Goal: Task Accomplishment & Management: Manage account settings

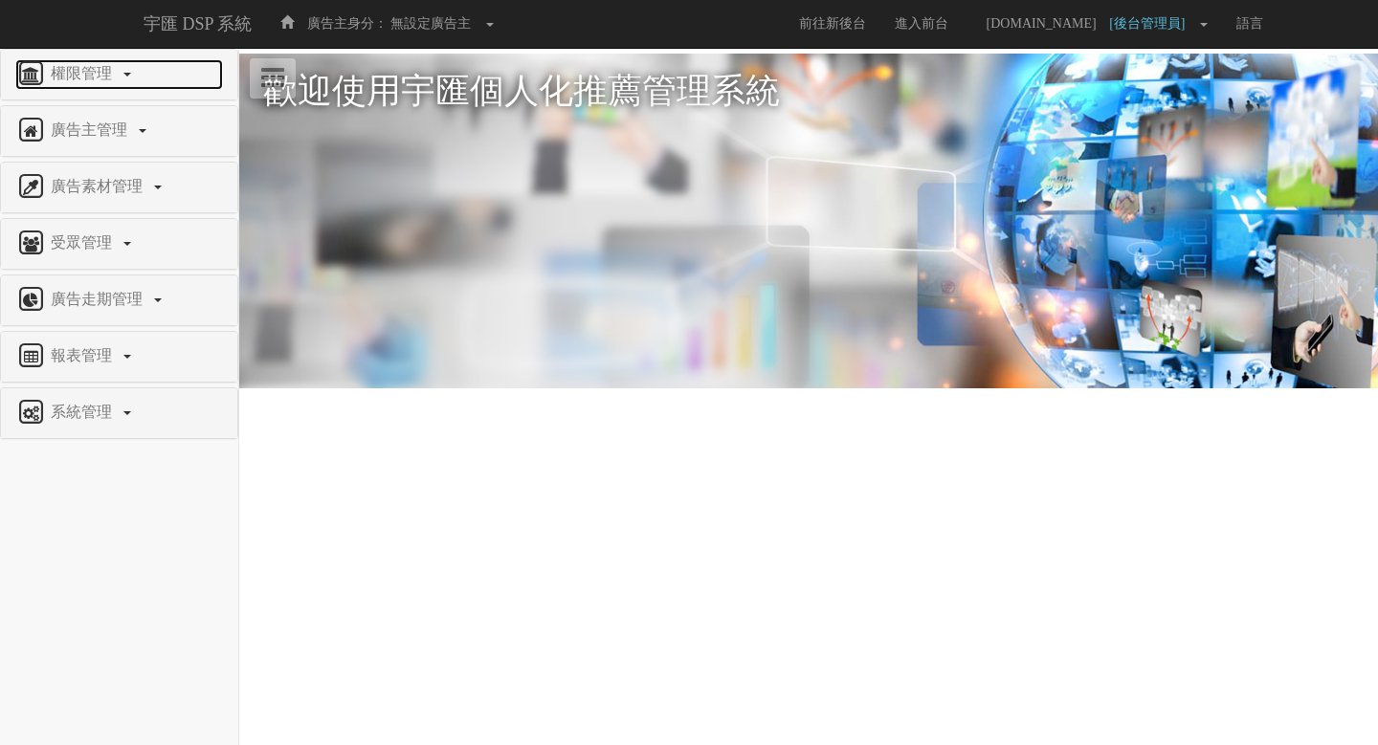
click at [91, 74] on span "權限管理" at bounding box center [84, 73] width 76 height 16
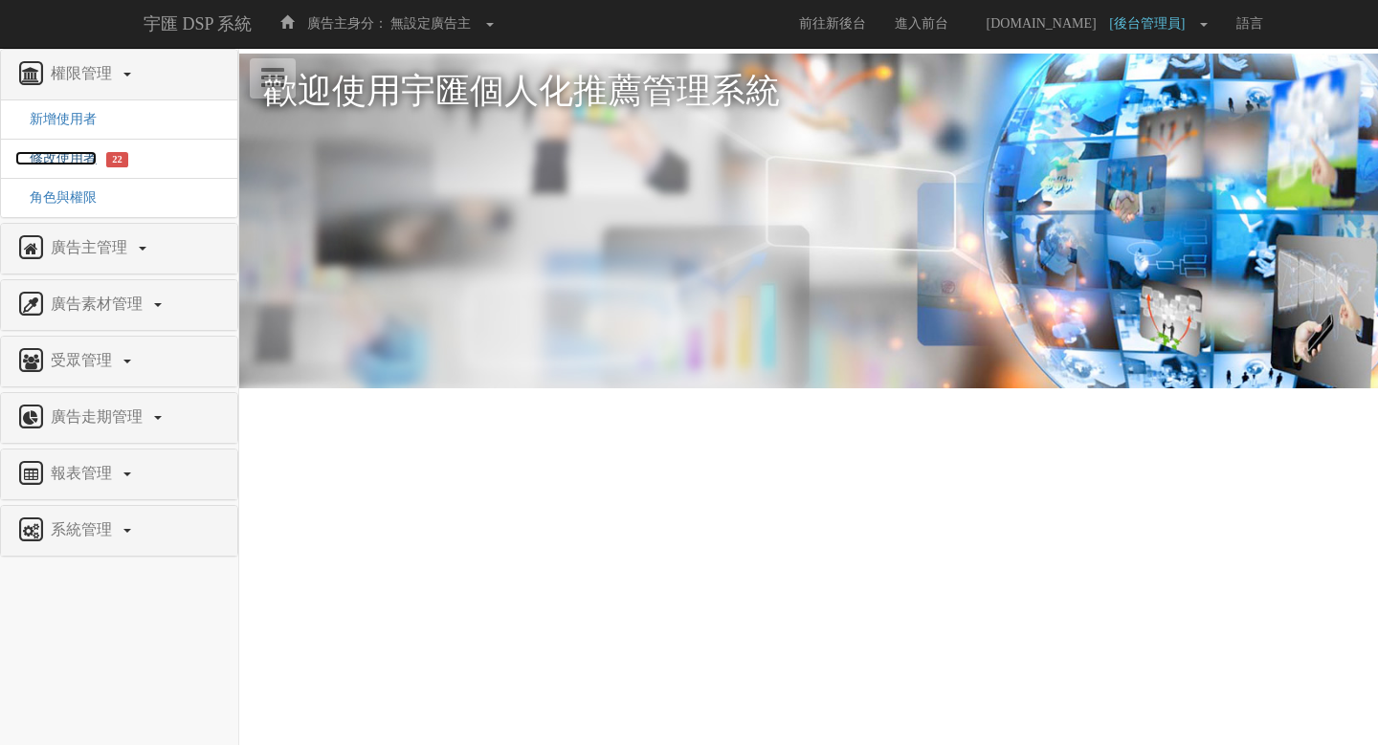
click at [67, 155] on span "修改使用者" at bounding box center [55, 158] width 81 height 14
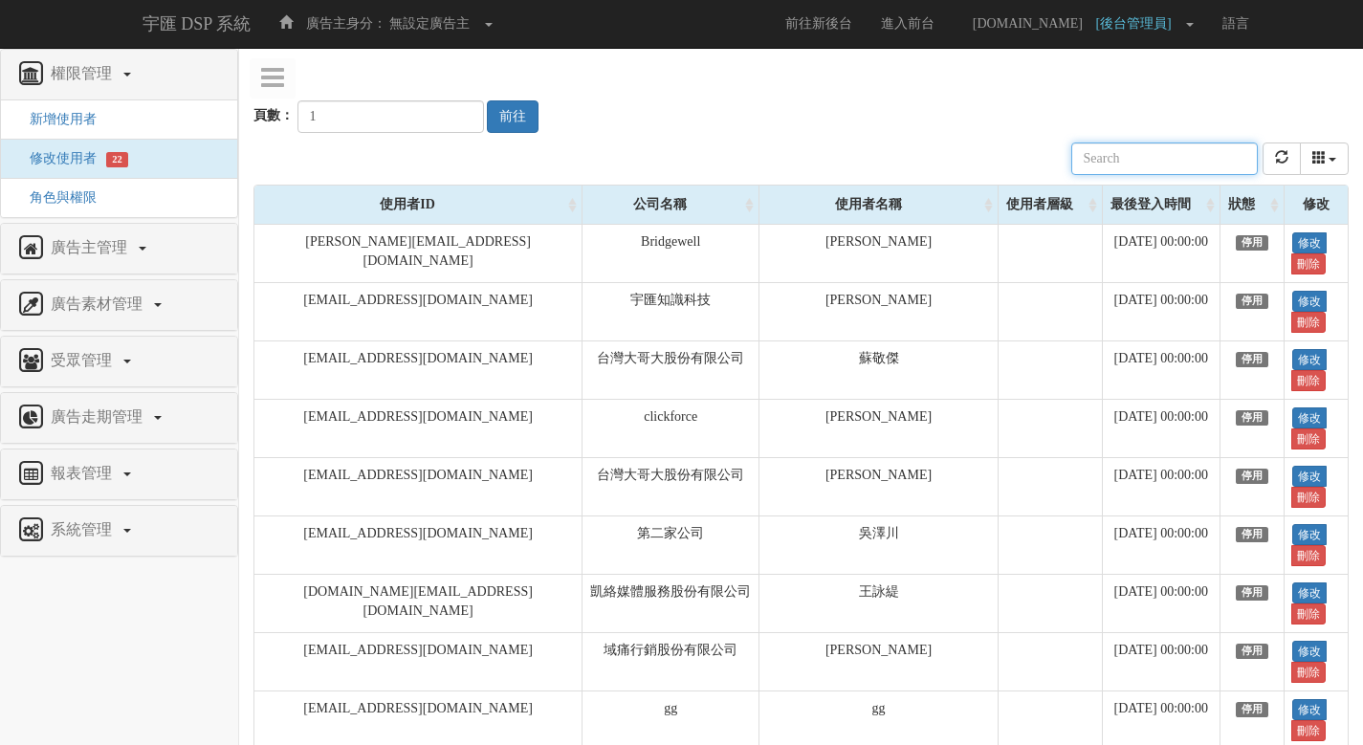
click at [1183, 152] on input "text" at bounding box center [1165, 159] width 187 height 33
paste input "[EMAIL_ADDRESS][DOMAIN_NAME]"
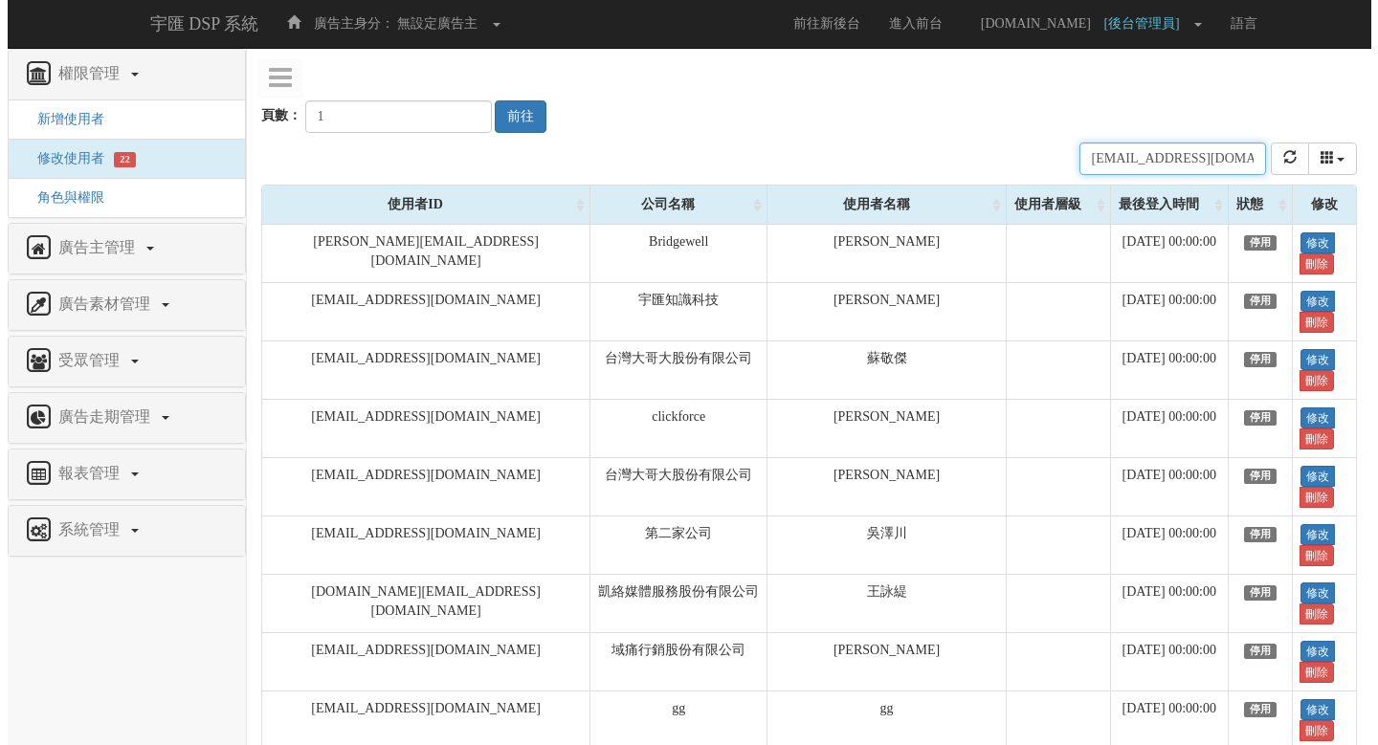
scroll to position [0, 29]
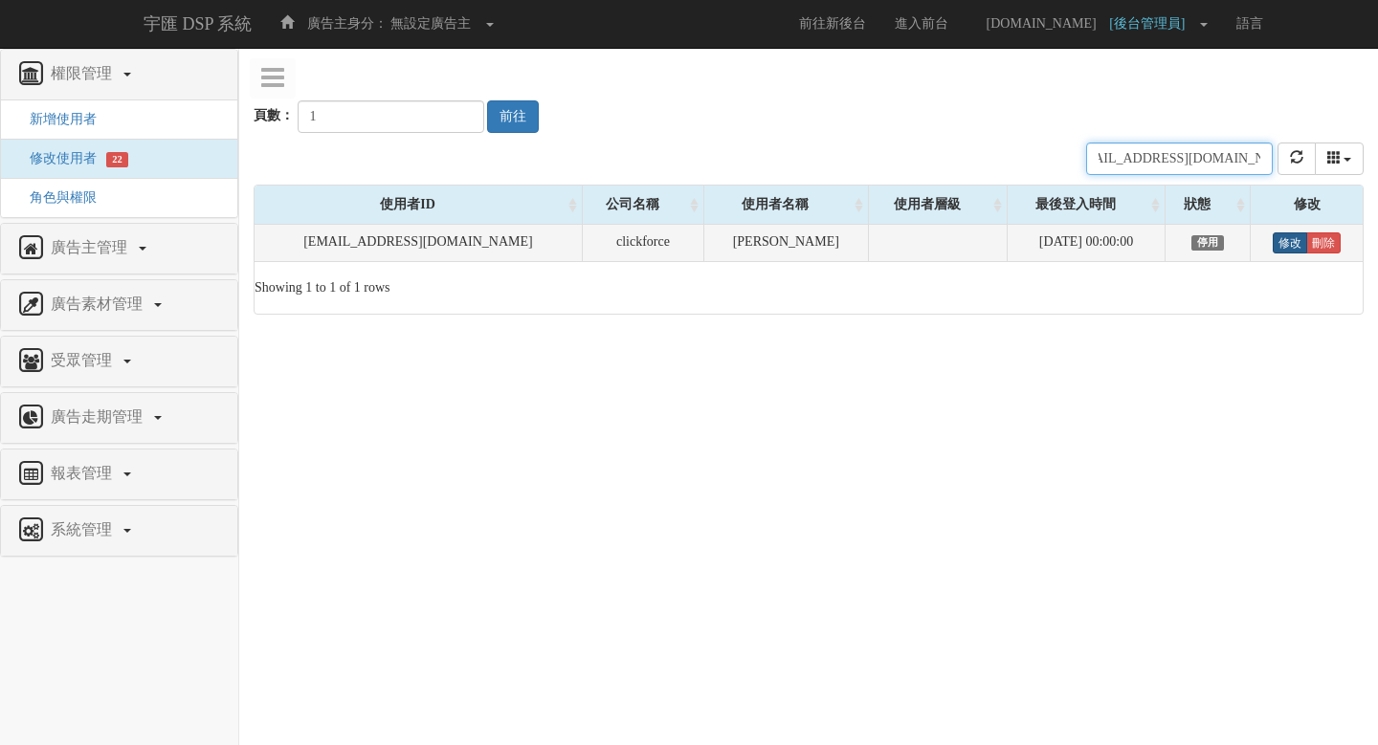
type input "[EMAIL_ADDRESS][DOMAIN_NAME]"
click at [1279, 245] on link "修改" at bounding box center [1289, 242] width 34 height 21
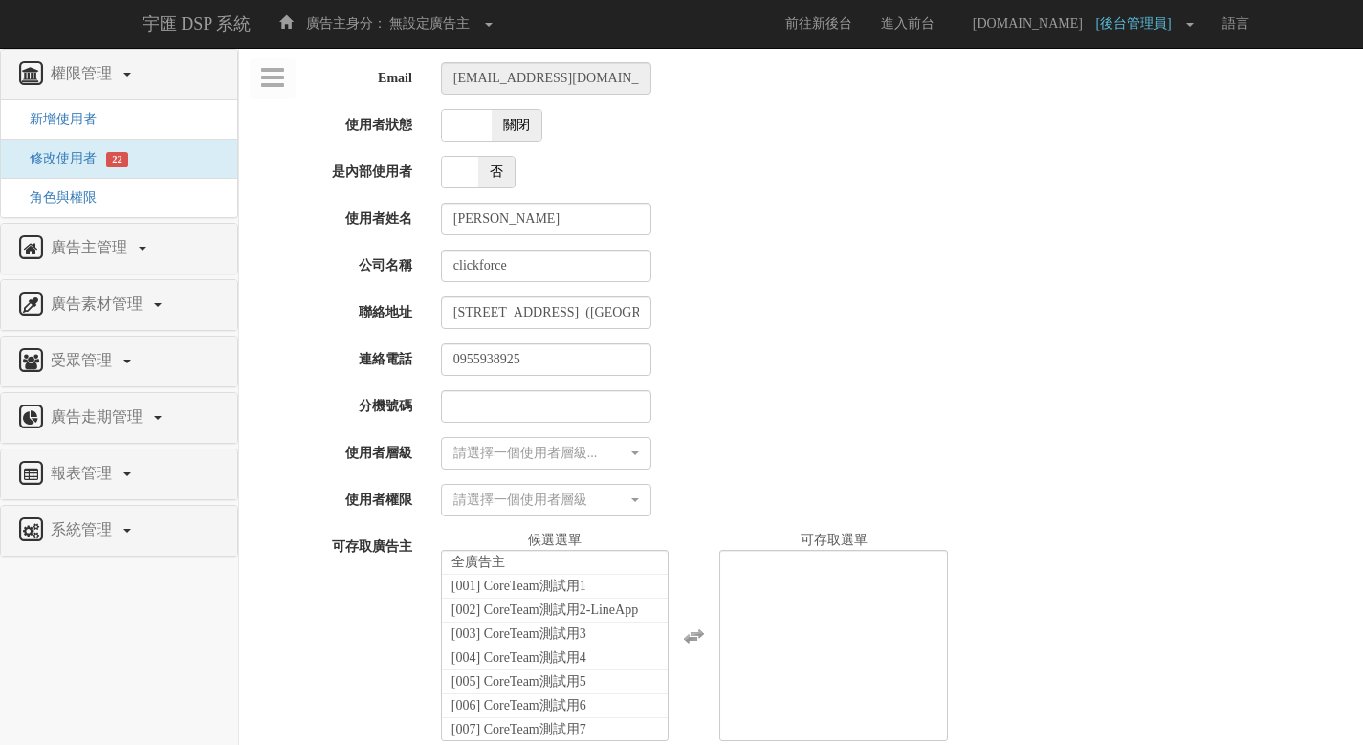
select select
click at [516, 122] on span "關閉" at bounding box center [517, 125] width 50 height 31
checkbox input "true"
click at [561, 448] on div "請選擇一個使用者層級..." at bounding box center [540, 453] width 174 height 19
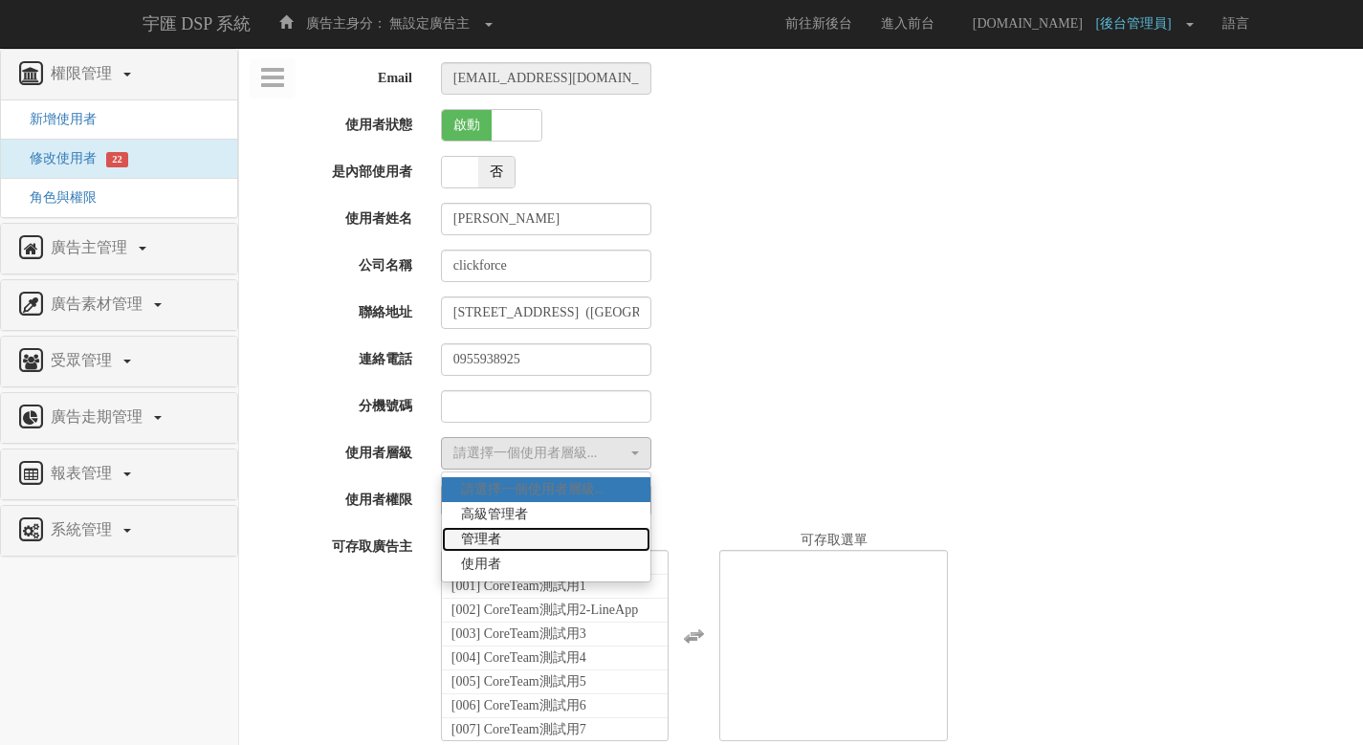
click at [559, 539] on link "管理者" at bounding box center [546, 539] width 209 height 25
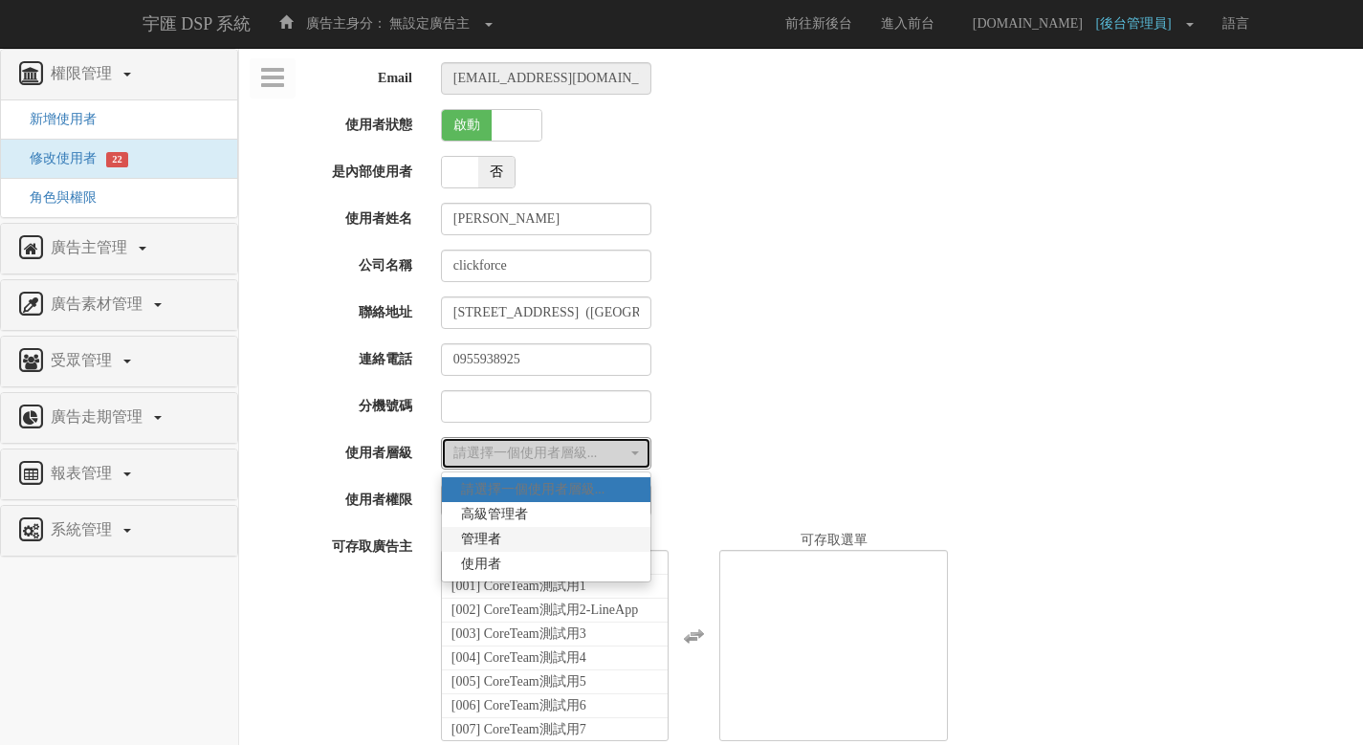
select select "Manager"
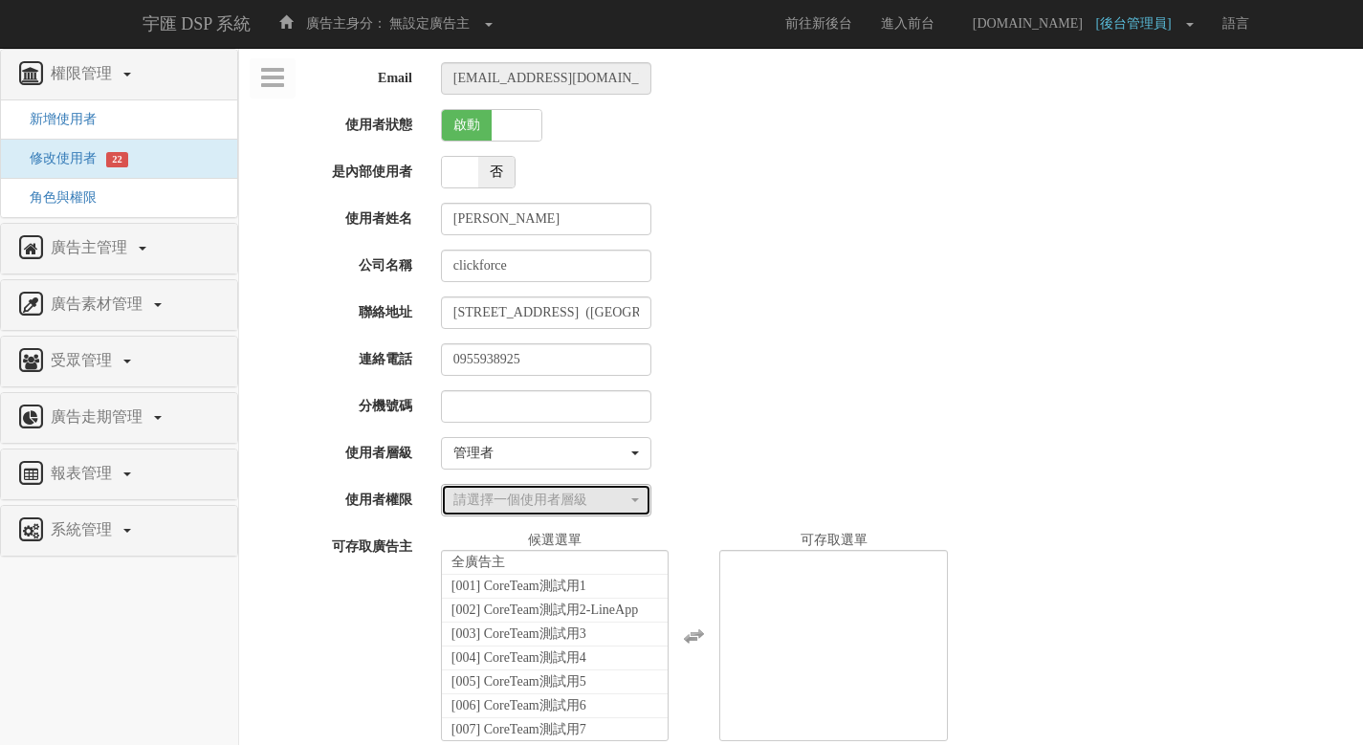
click at [560, 498] on div "請選擇一個使用者層級" at bounding box center [540, 500] width 174 height 19
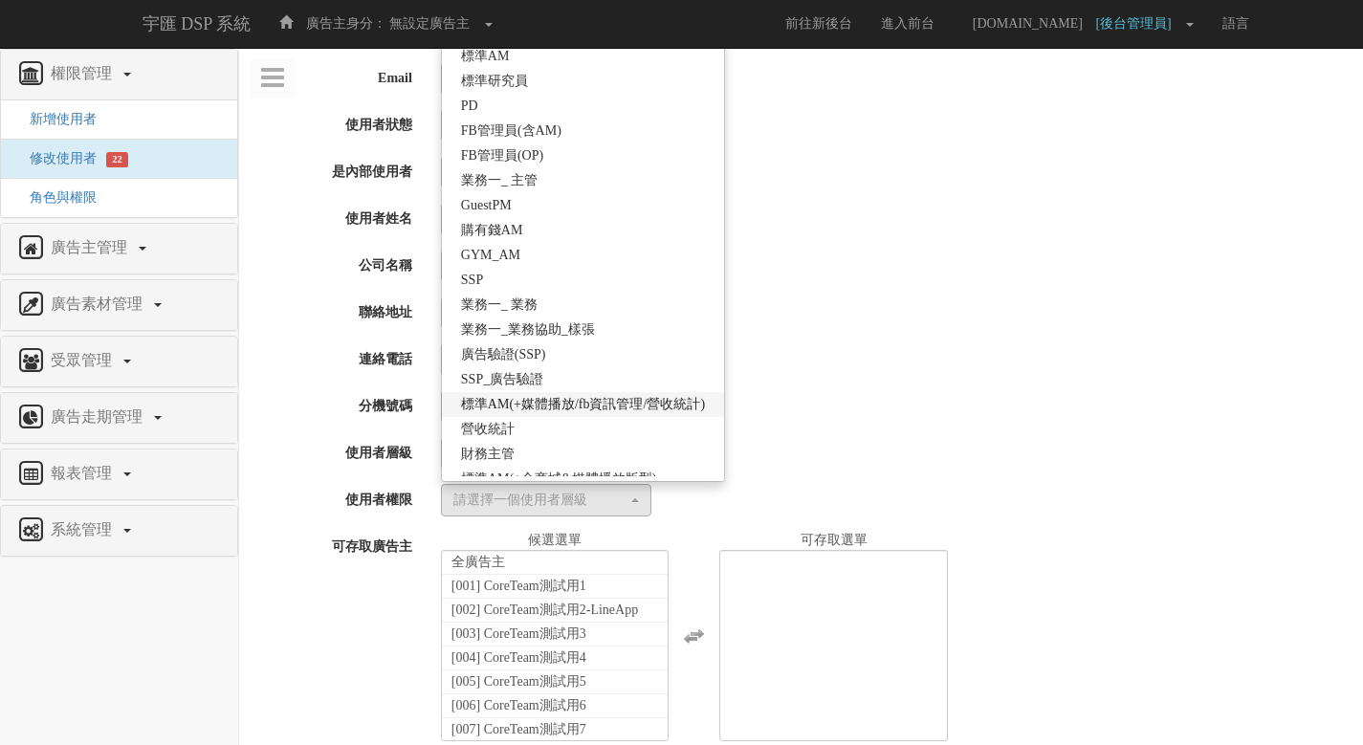
scroll to position [339, 0]
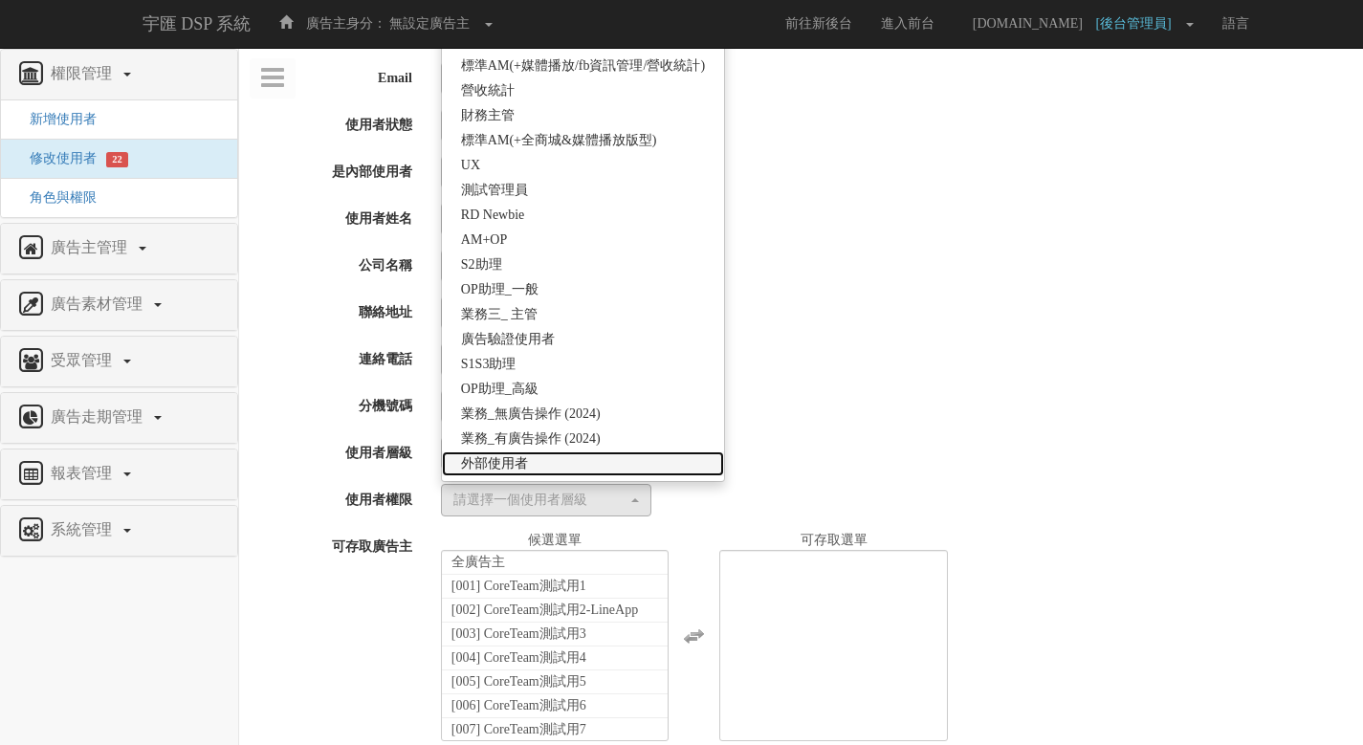
click at [564, 467] on link "外部使用者" at bounding box center [583, 464] width 282 height 25
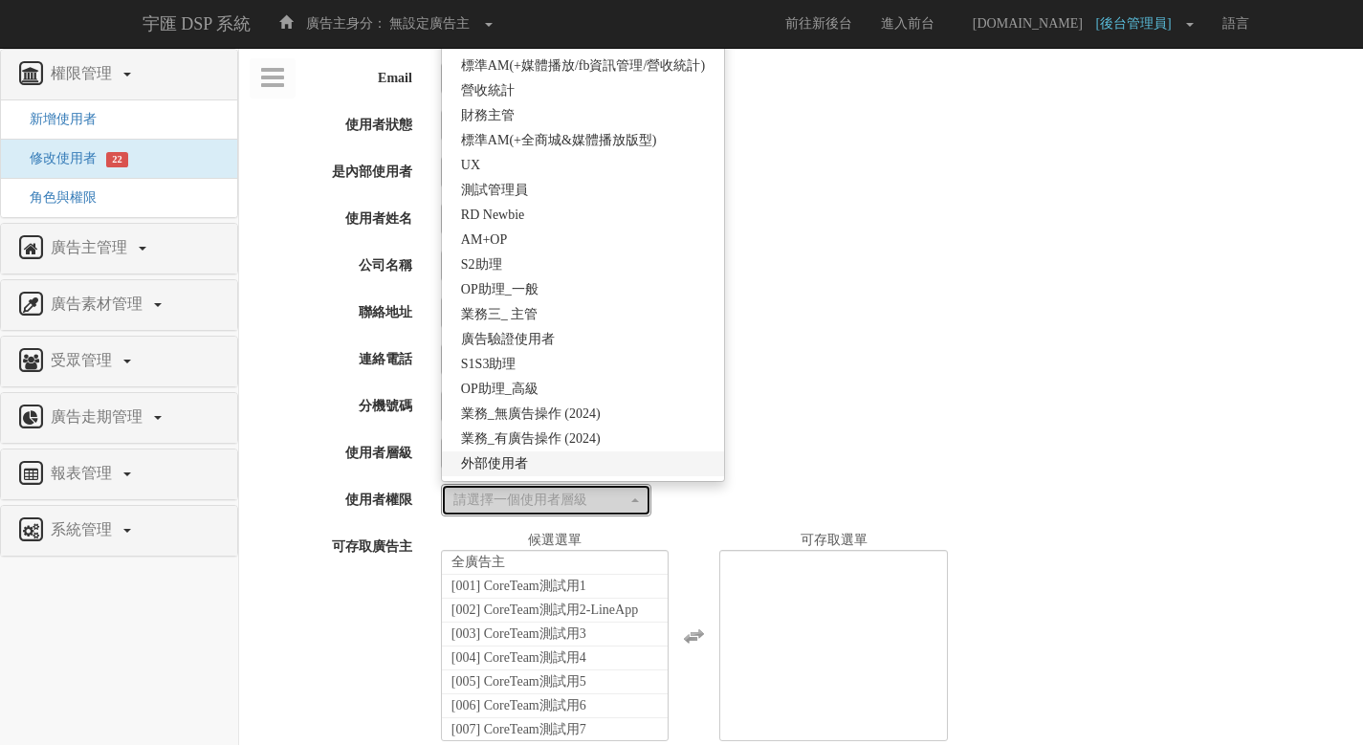
select select "69"
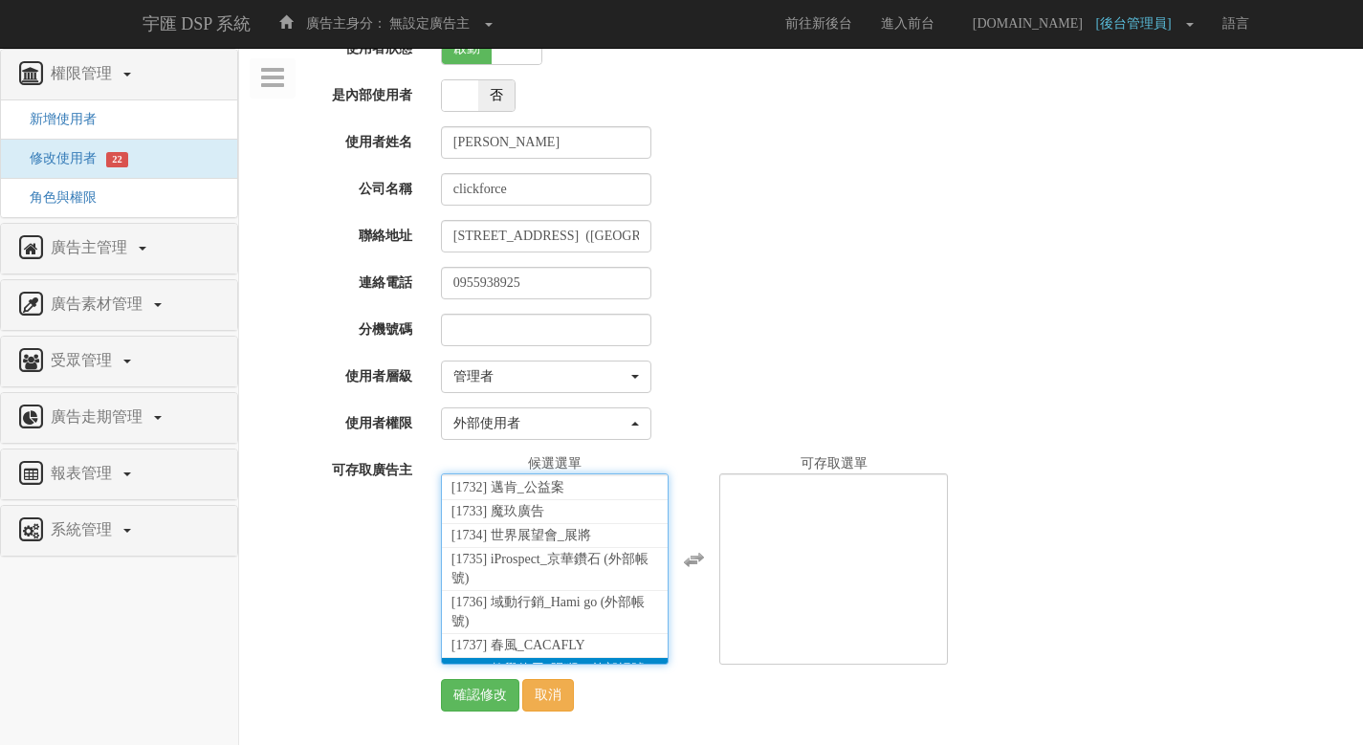
scroll to position [42660, 0]
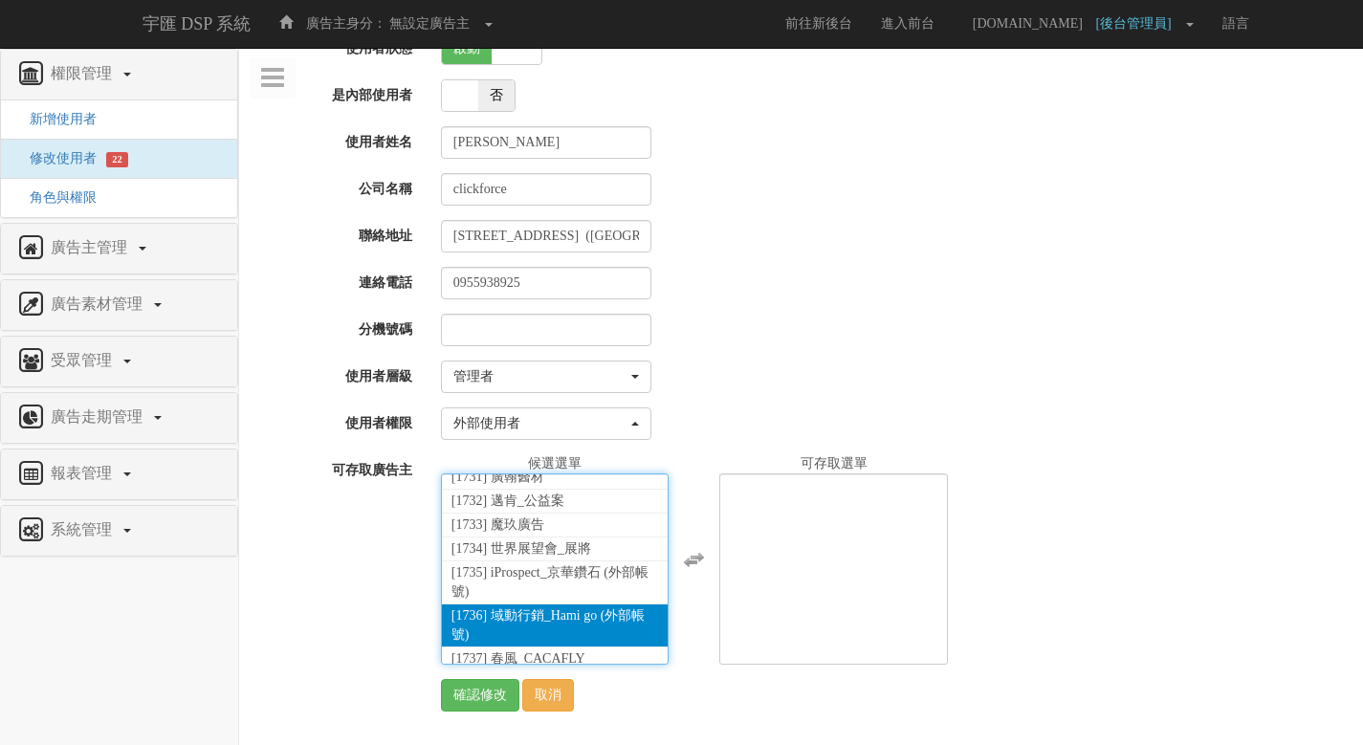
click at [577, 605] on li "[1736] 域動行銷_Hami go (外部帳號)" at bounding box center [555, 626] width 227 height 43
select select "1736"
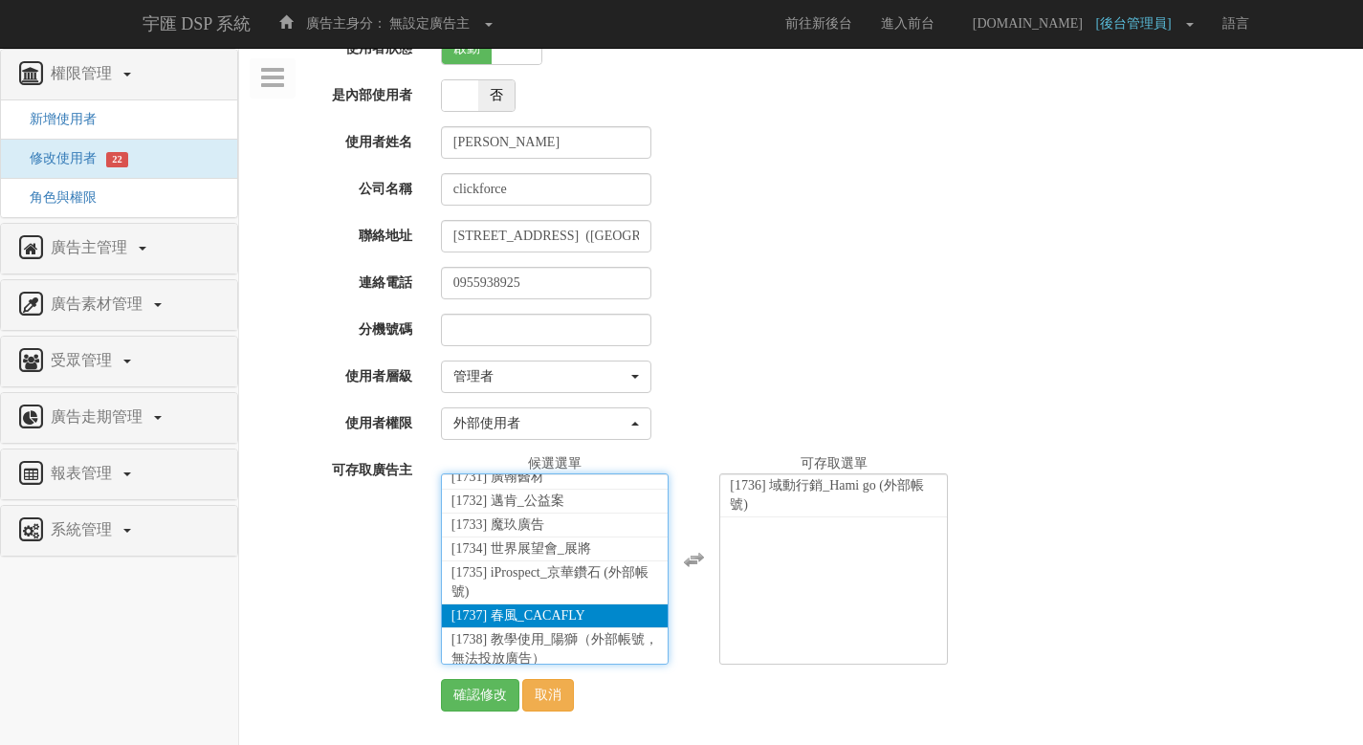
scroll to position [34598, 0]
click at [855, 292] on div "0955938925" at bounding box center [895, 283] width 937 height 33
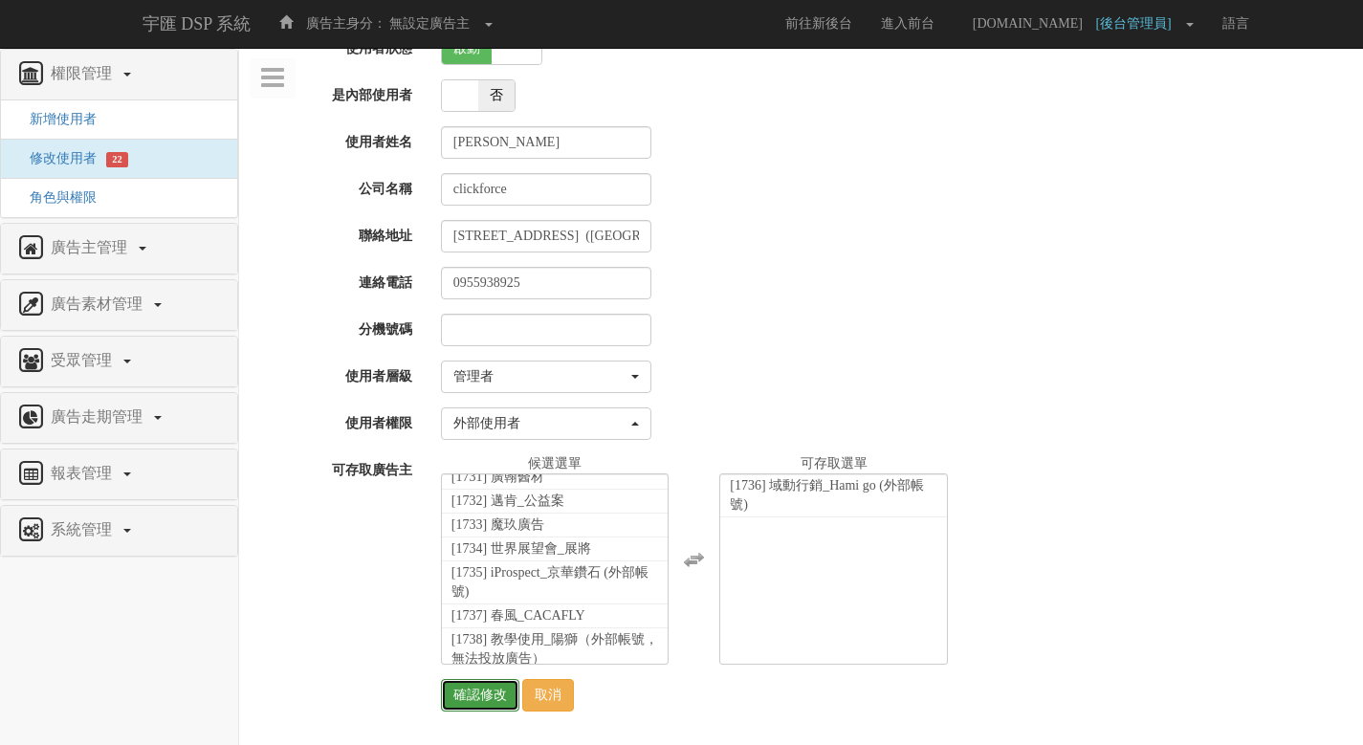
click at [474, 696] on input "確認修改" at bounding box center [480, 695] width 78 height 33
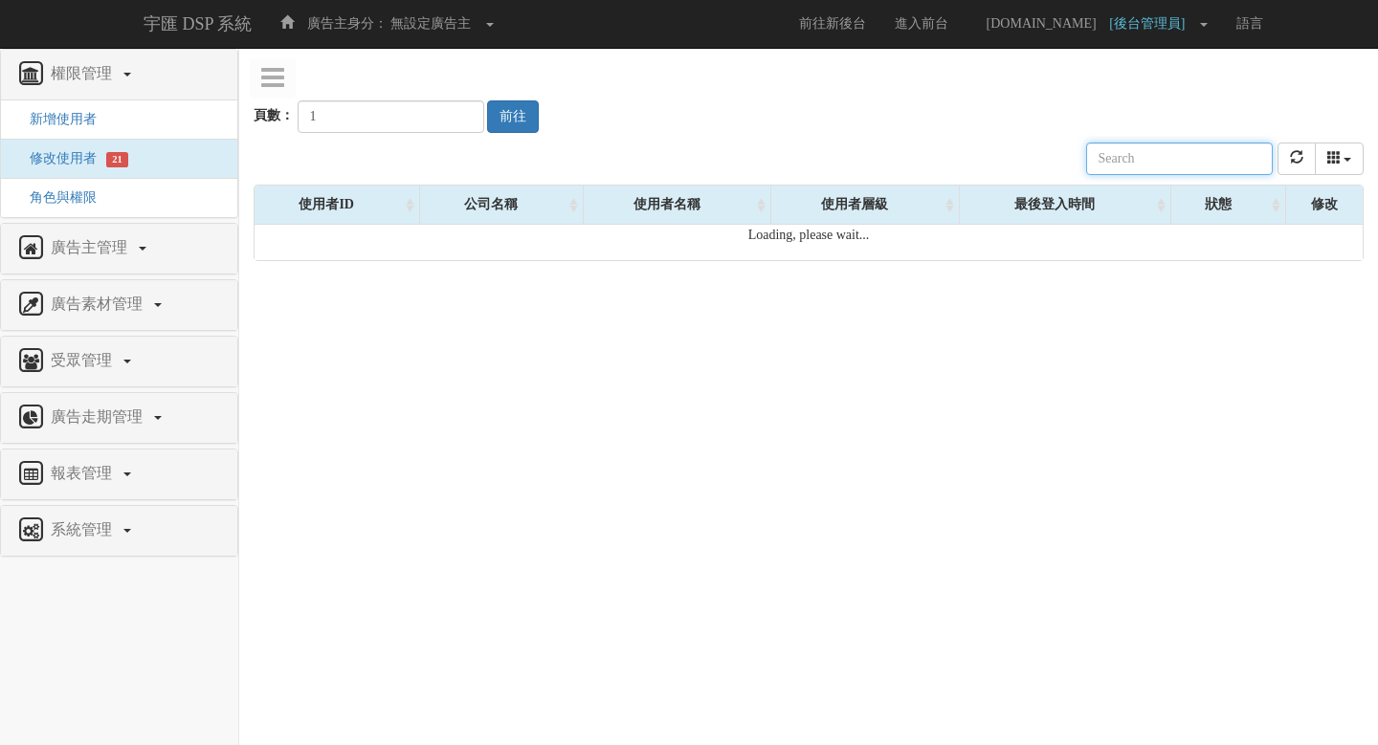
click at [1208, 153] on input "text" at bounding box center [1179, 159] width 187 height 33
paste input "[EMAIL_ADDRESS][DOMAIN_NAME]"
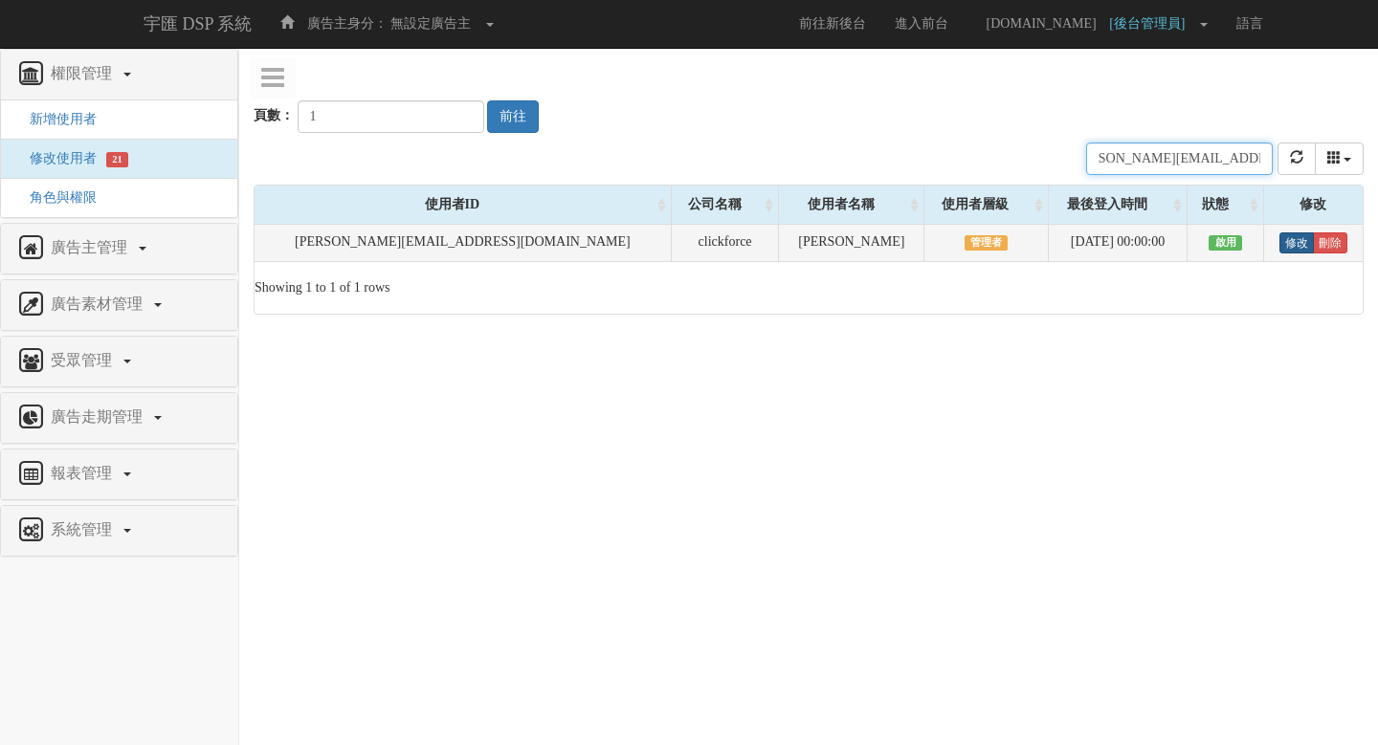
type input "[EMAIL_ADDRESS][DOMAIN_NAME]"
click at [1279, 248] on link "修改" at bounding box center [1296, 242] width 34 height 21
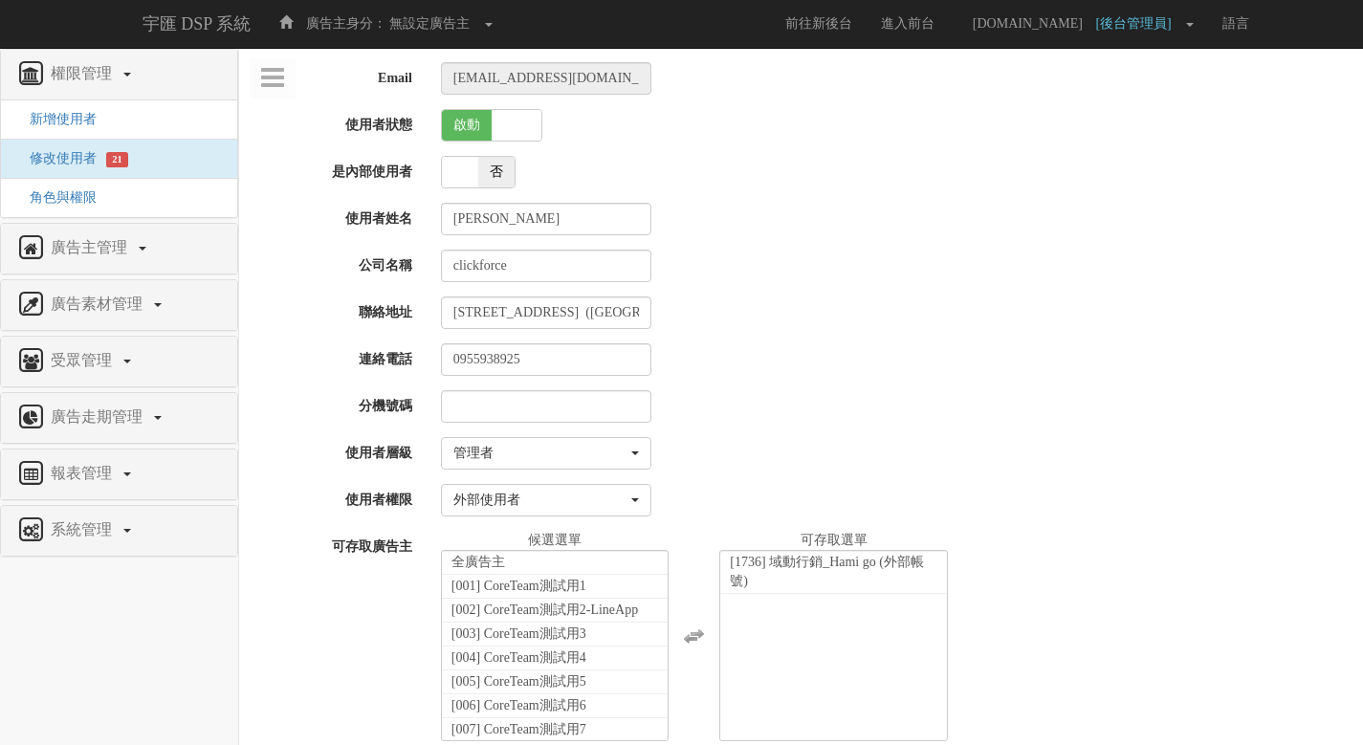
select select "Manager"
select select "69"
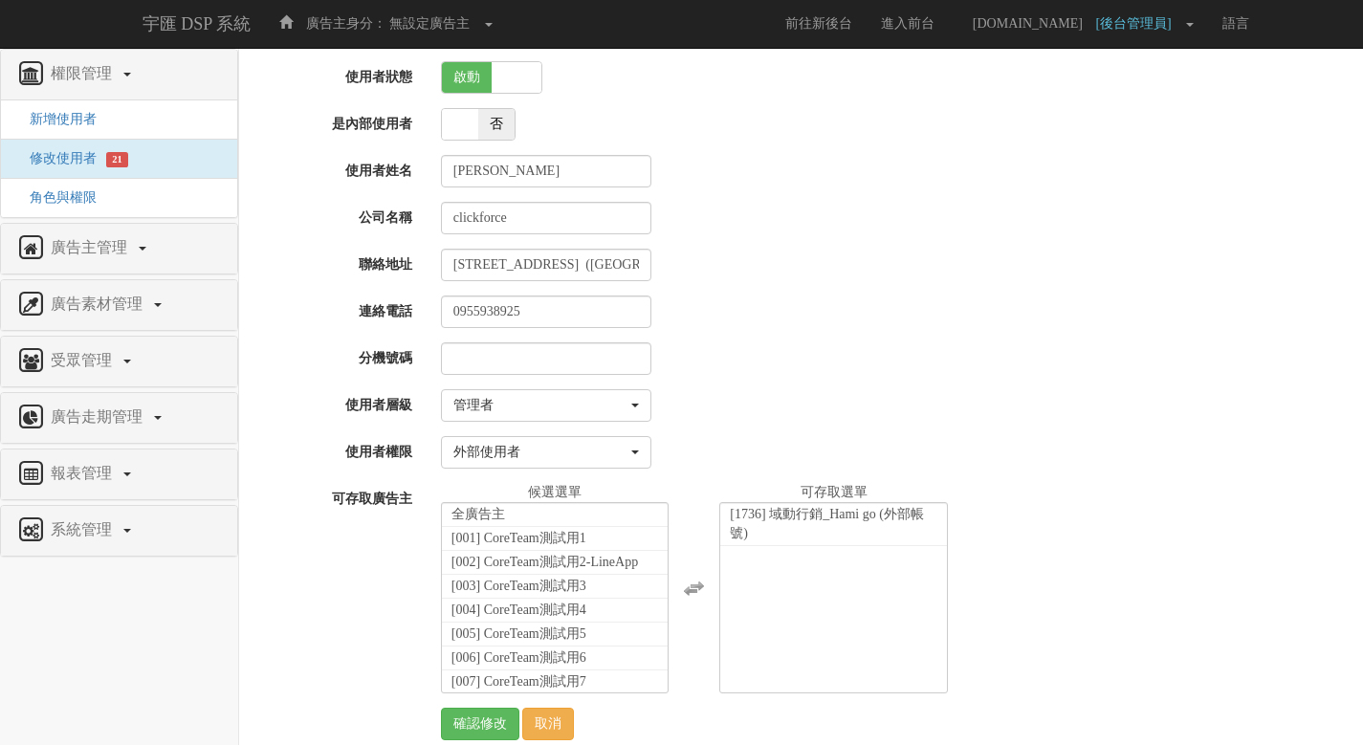
scroll to position [65, 0]
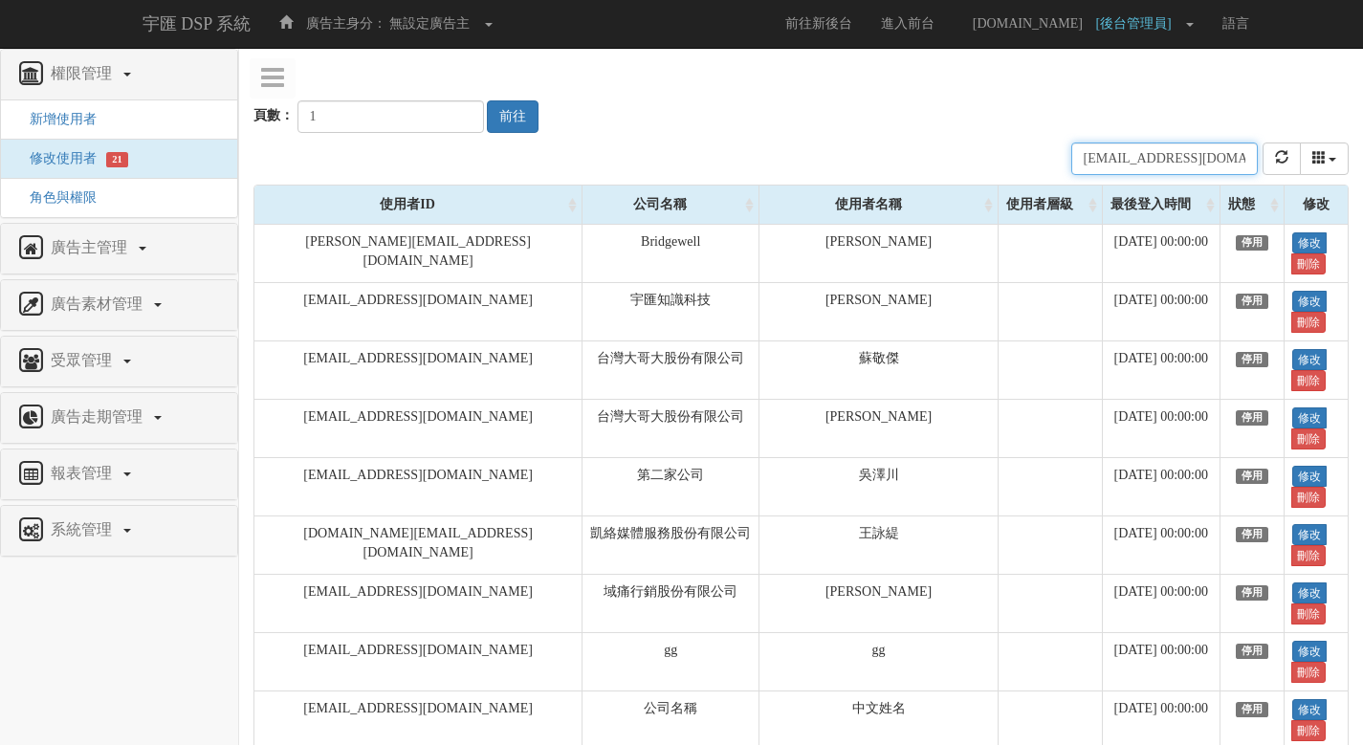
click at [1161, 159] on input "[EMAIL_ADDRESS][DOMAIN_NAME]" at bounding box center [1165, 159] width 187 height 33
paste input "maik"
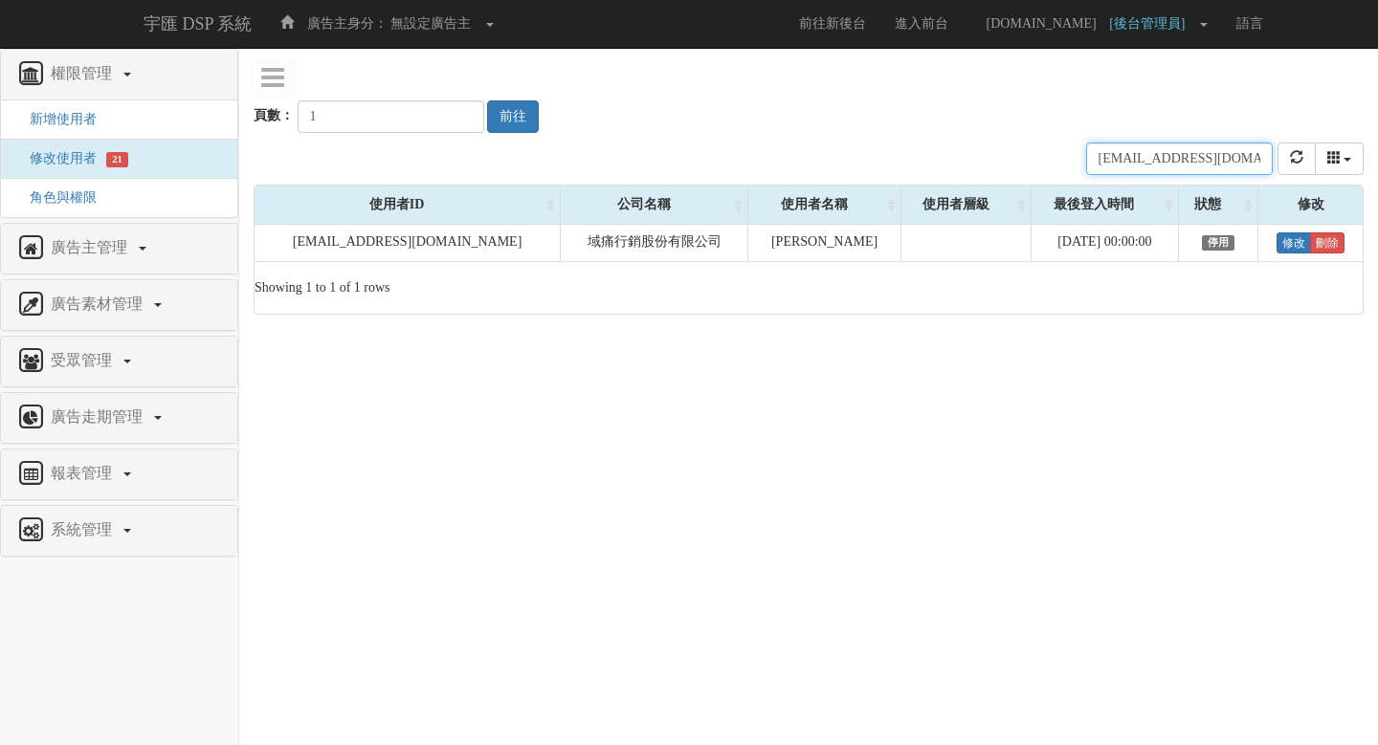
click at [1138, 165] on input "[EMAIL_ADDRESS][DOMAIN_NAME]" at bounding box center [1179, 159] width 187 height 33
paste input "tt"
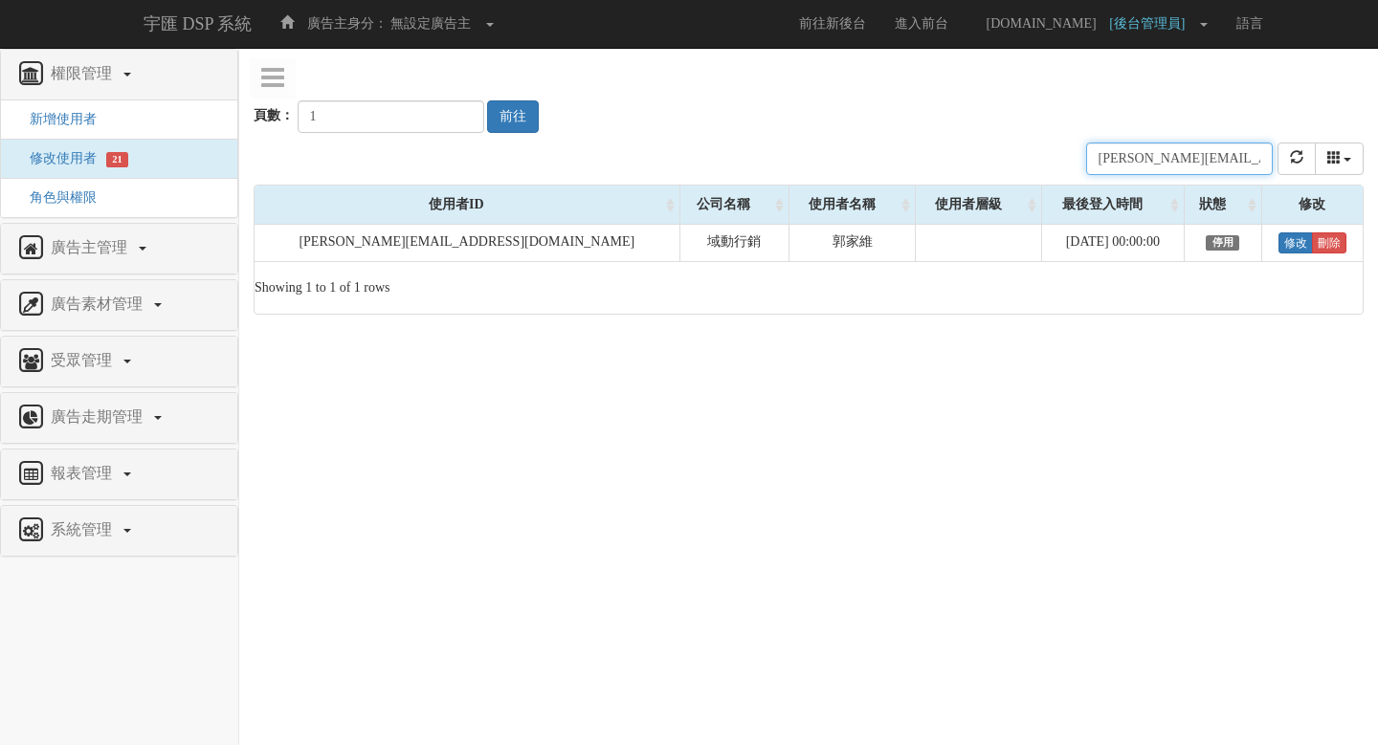
click at [1164, 160] on input "[PERSON_NAME][EMAIL_ADDRESS][DOMAIN_NAME]" at bounding box center [1179, 159] width 187 height 33
paste input "ik"
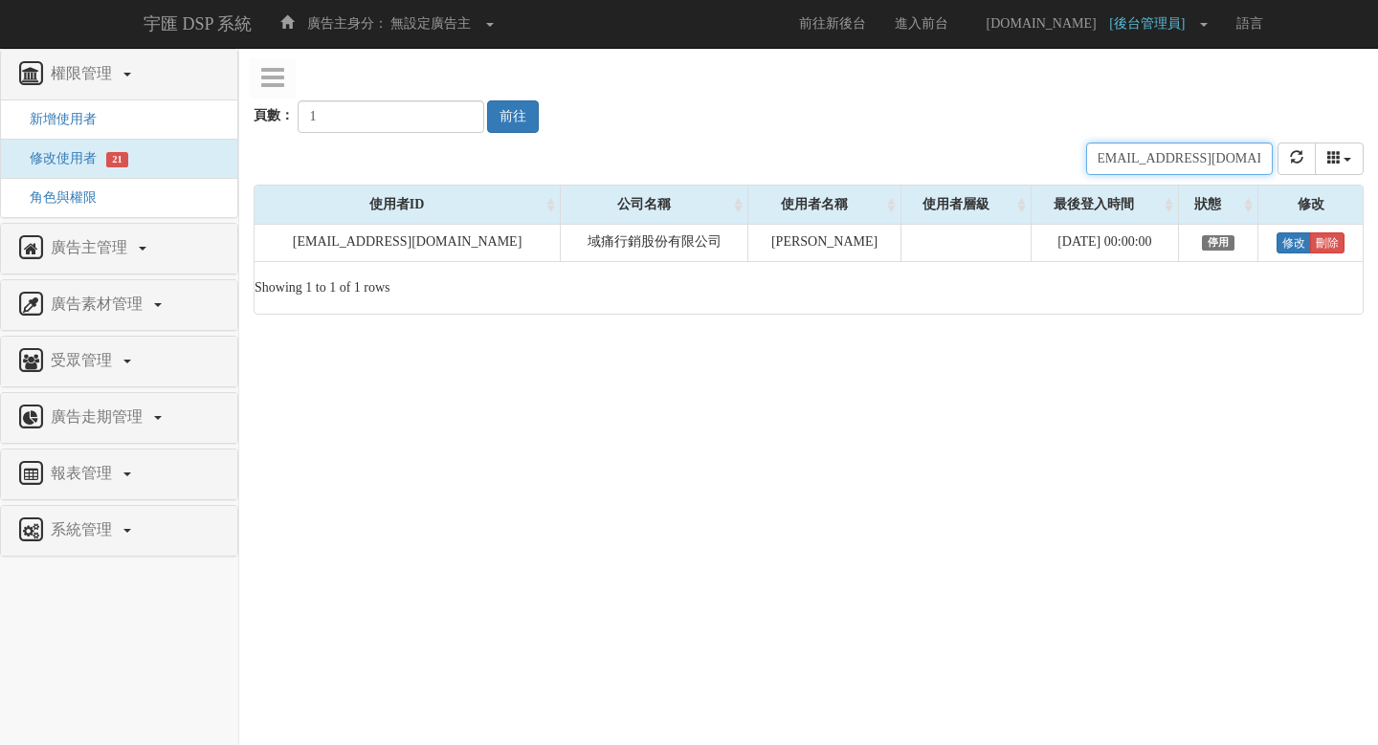
type input "[EMAIL_ADDRESS][DOMAIN_NAME]"
